Goal: Find specific page/section

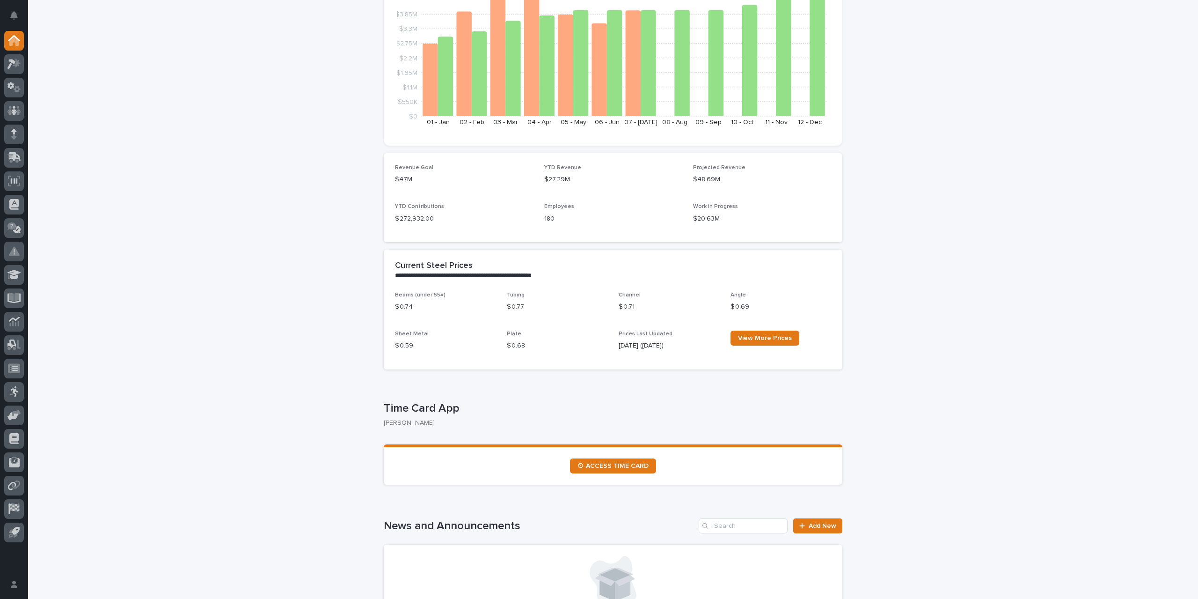
scroll to position [140, 0]
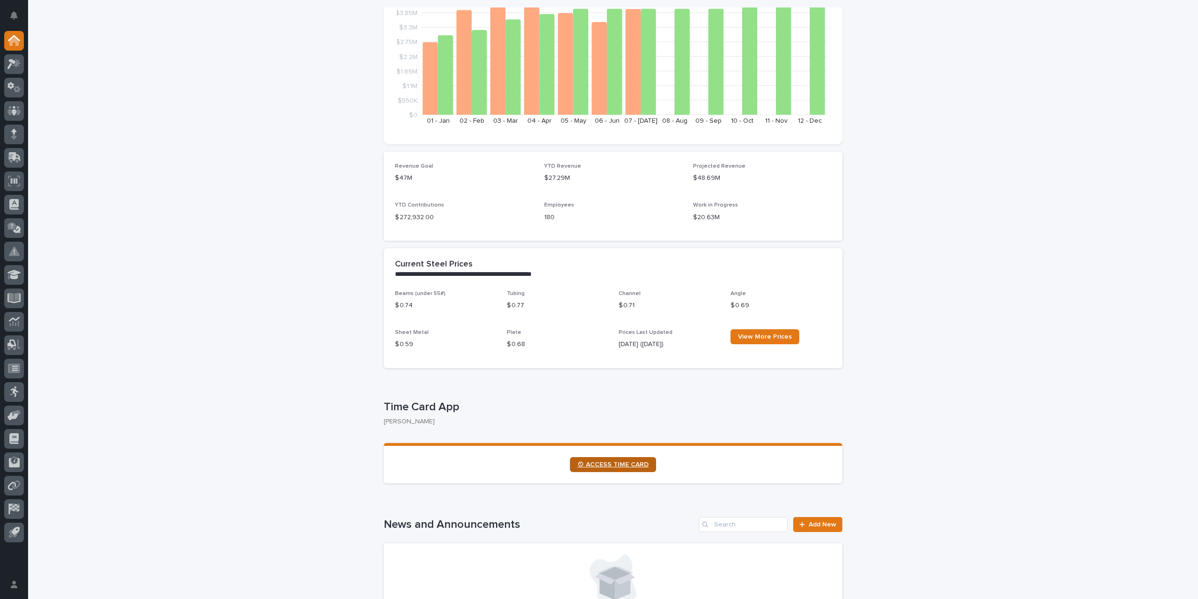
click at [616, 468] on link "⏲ ACCESS TIME CARD" at bounding box center [613, 464] width 86 height 15
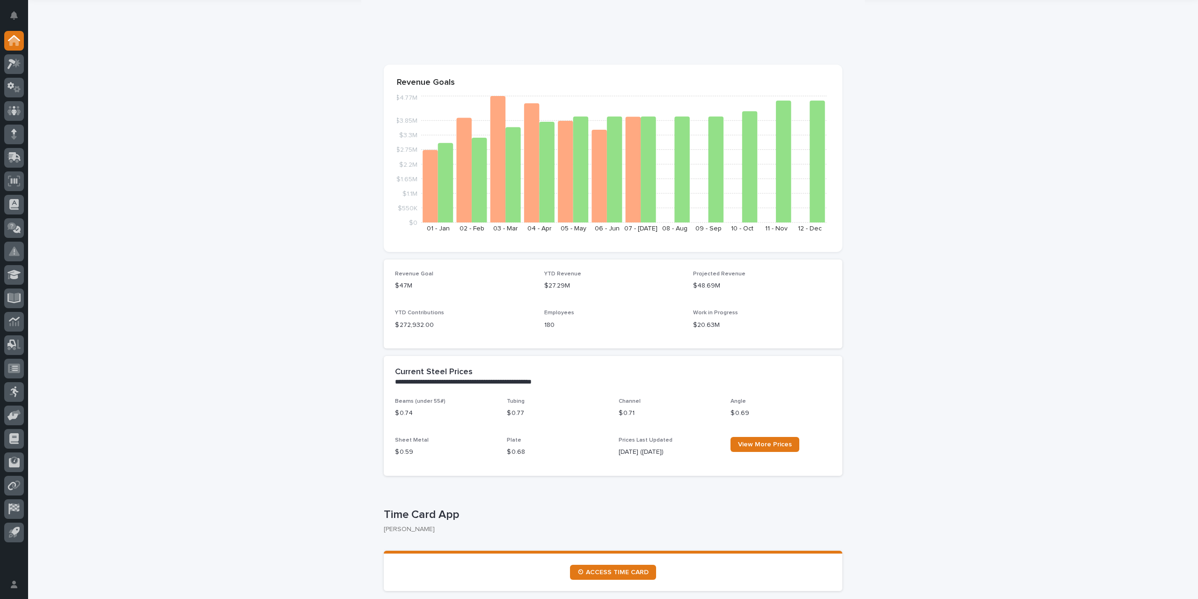
scroll to position [0, 0]
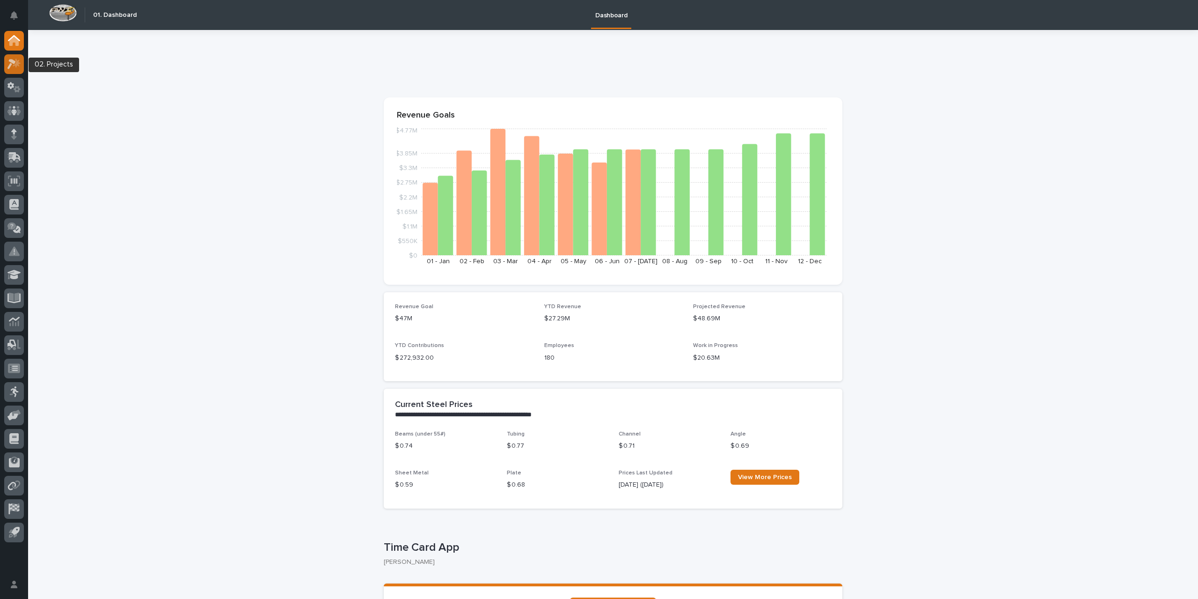
click at [6, 67] on div at bounding box center [14, 64] width 20 height 20
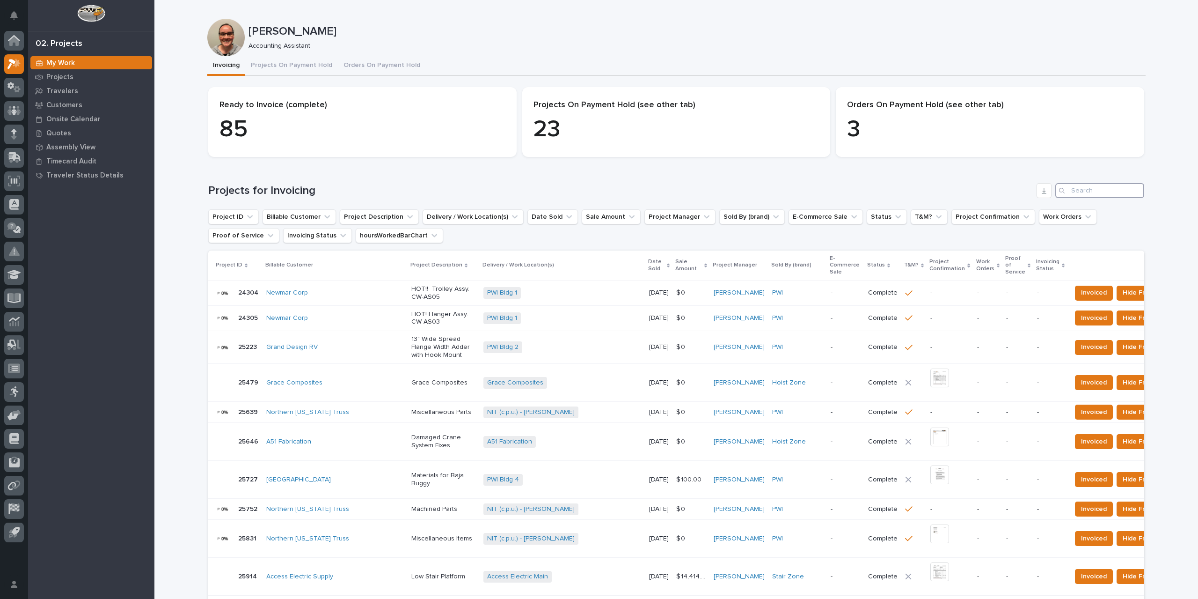
click at [1081, 183] on input "Search" at bounding box center [1099, 190] width 89 height 15
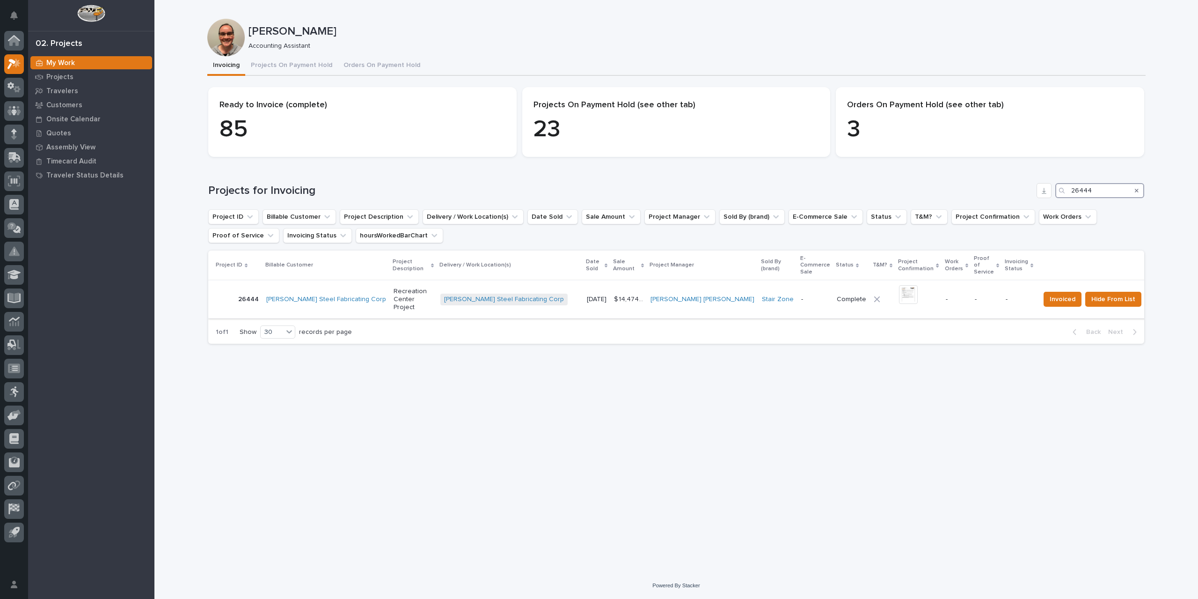
type input "26444"
click at [542, 293] on div "[PERSON_NAME] Steel Fabricating Corp + 0" at bounding box center [509, 299] width 139 height 12
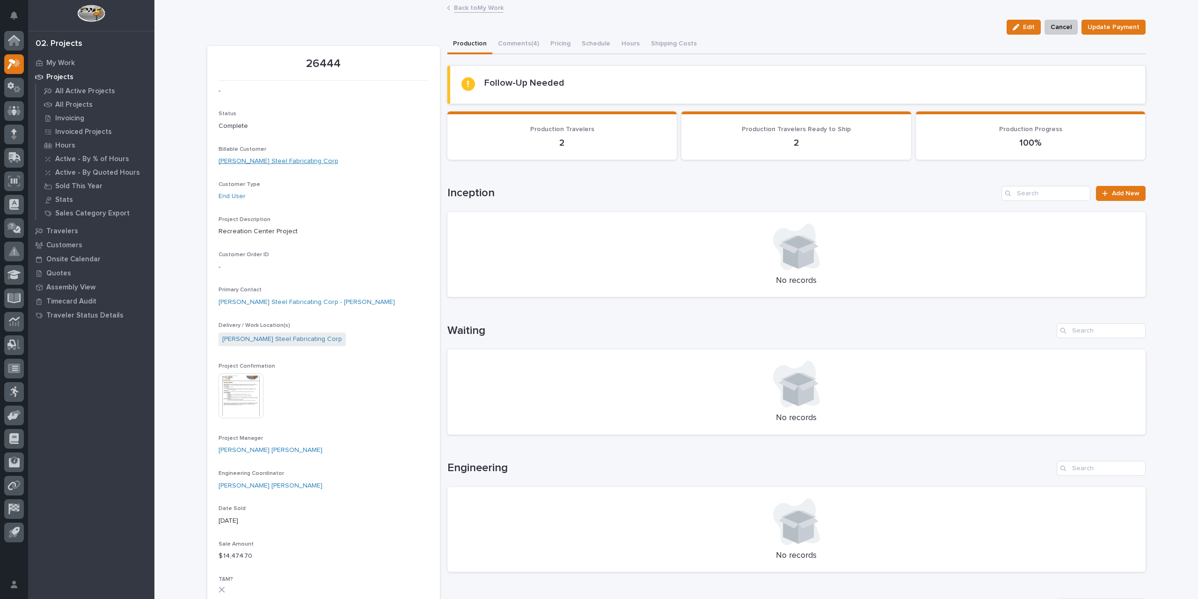
click at [277, 160] on link "[PERSON_NAME] Steel Fabricating Corp" at bounding box center [279, 161] width 120 height 10
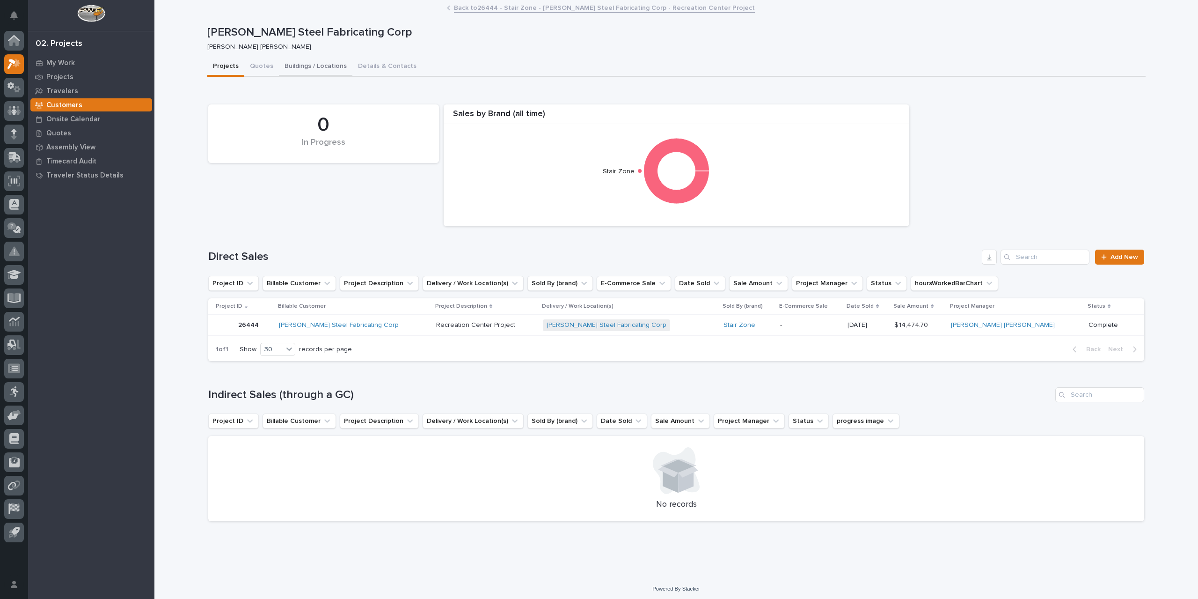
click at [306, 66] on button "Buildings / Locations" at bounding box center [315, 67] width 73 height 20
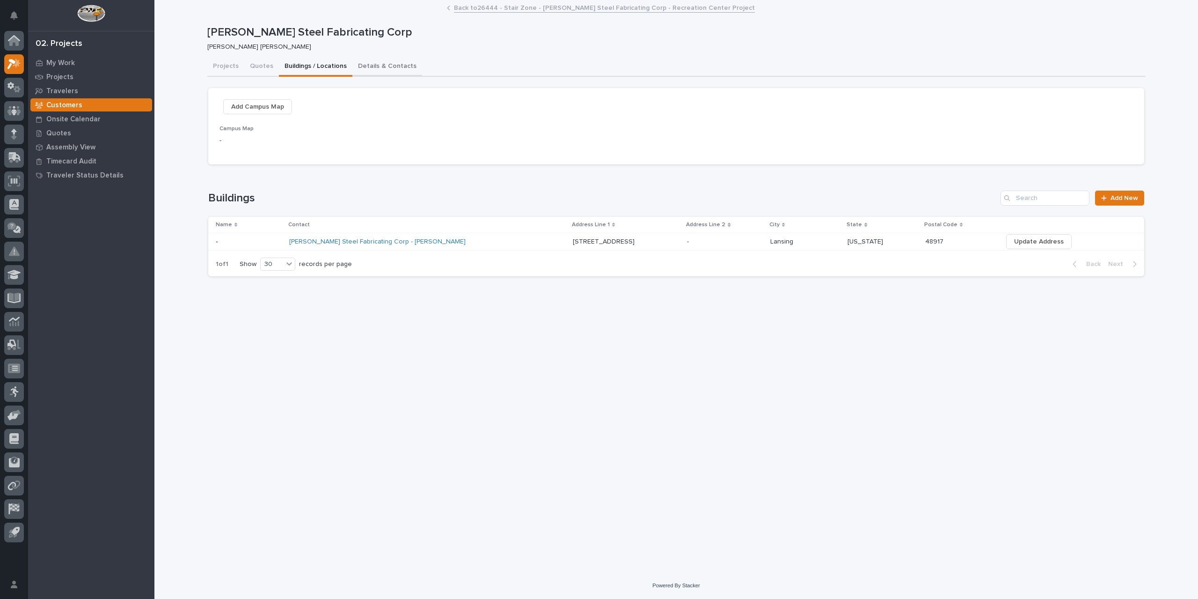
click at [378, 66] on button "Details & Contacts" at bounding box center [387, 67] width 70 height 20
